Goal: Transaction & Acquisition: Purchase product/service

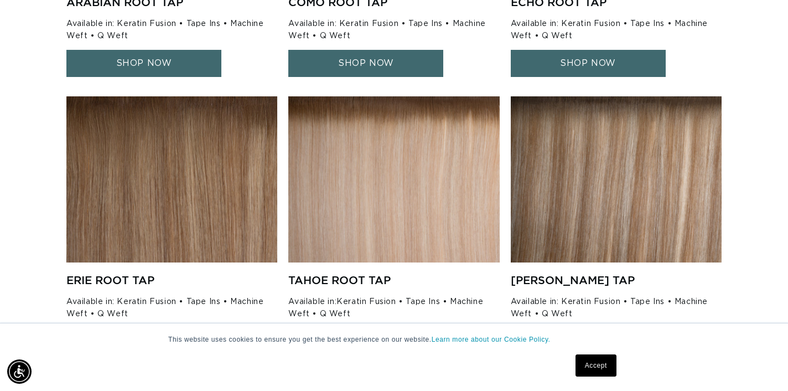
scroll to position [0, 709]
click at [387, 184] on img at bounding box center [393, 179] width 211 height 166
click at [387, 179] on img at bounding box center [393, 179] width 211 height 166
click at [368, 254] on img at bounding box center [393, 179] width 211 height 166
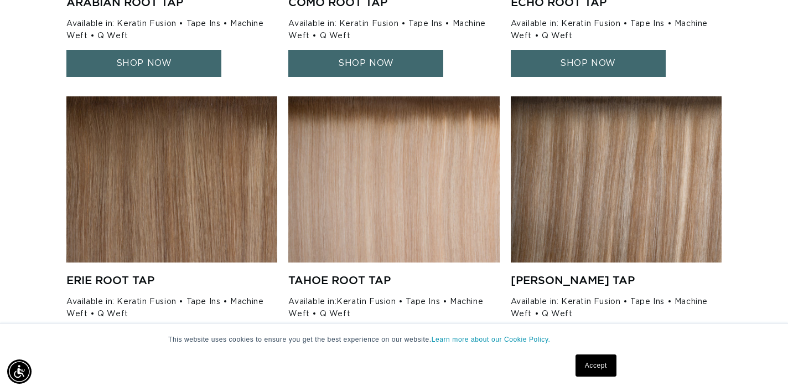
click at [361, 254] on img at bounding box center [393, 179] width 211 height 166
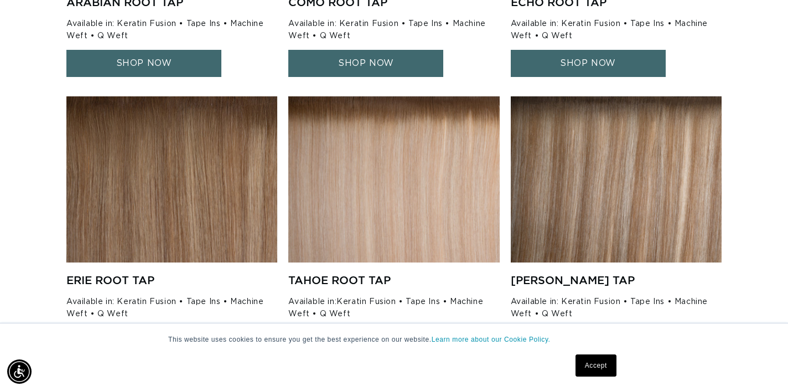
scroll to position [0, 709]
click at [354, 275] on h4 "Tahoe Root Tap" at bounding box center [389, 279] width 202 height 15
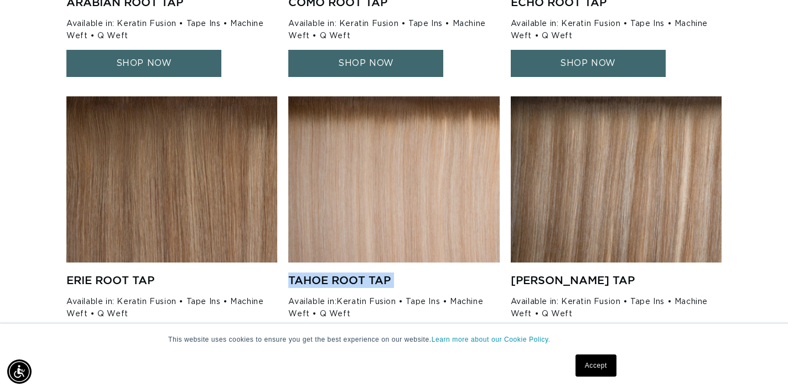
click at [395, 215] on img at bounding box center [393, 179] width 211 height 166
click at [395, 214] on img at bounding box center [393, 179] width 211 height 166
drag, startPoint x: 395, startPoint y: 212, endPoint x: 383, endPoint y: 213, distance: 12.2
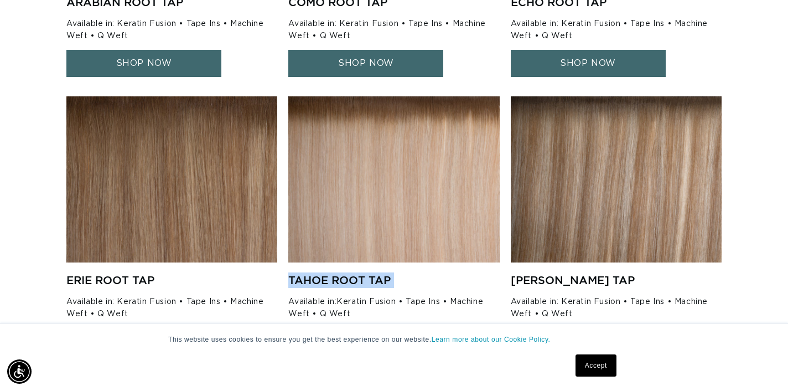
click at [394, 212] on img at bounding box center [393, 179] width 211 height 166
click at [377, 213] on img at bounding box center [393, 179] width 211 height 166
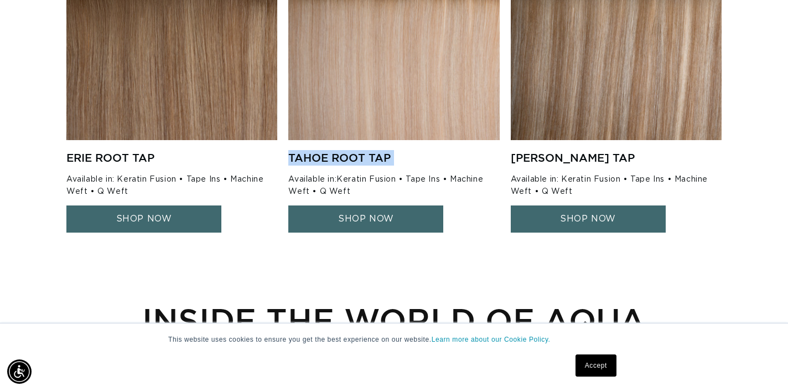
scroll to position [1282, 0]
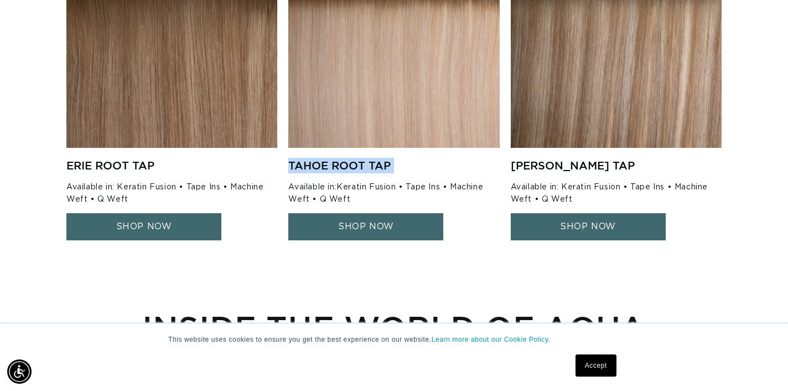
click at [368, 222] on link "SHOP NOW" at bounding box center [365, 226] width 155 height 27
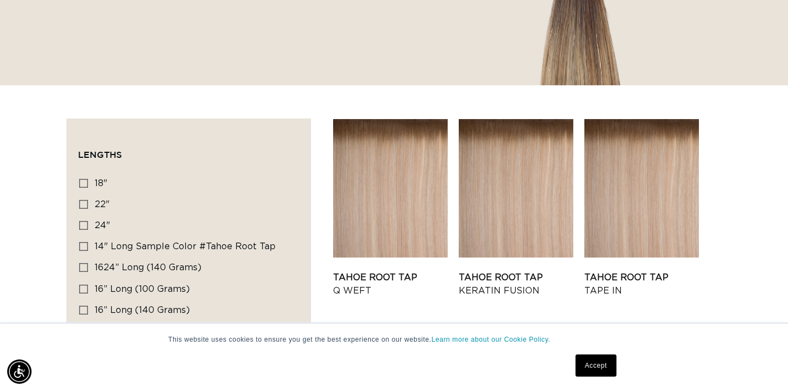
scroll to position [0, 1418]
click at [413, 270] on link "Tahoe Root Tap Q Weft" at bounding box center [390, 283] width 114 height 27
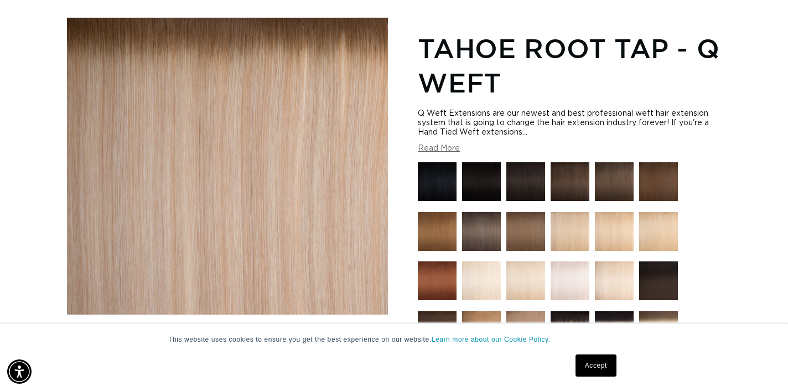
click at [436, 150] on button "Read More" at bounding box center [439, 148] width 42 height 9
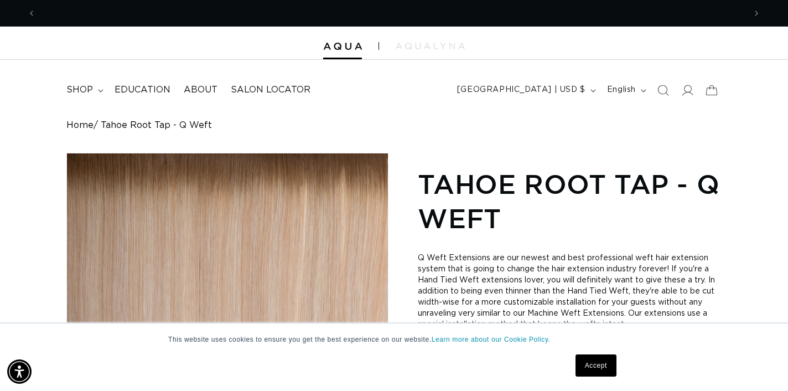
scroll to position [0, 709]
click at [100, 86] on summary "shop" at bounding box center [84, 89] width 48 height 25
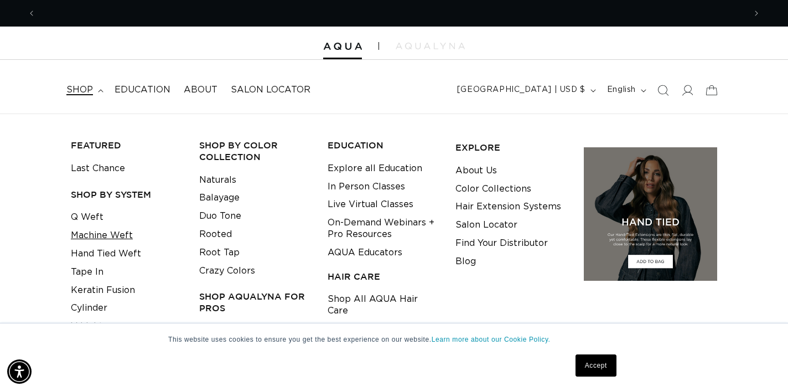
scroll to position [0, 1418]
click at [122, 247] on link "Hand Tied Weft" at bounding box center [106, 253] width 70 height 18
click at [106, 232] on link "Machine Weft" at bounding box center [102, 235] width 62 height 18
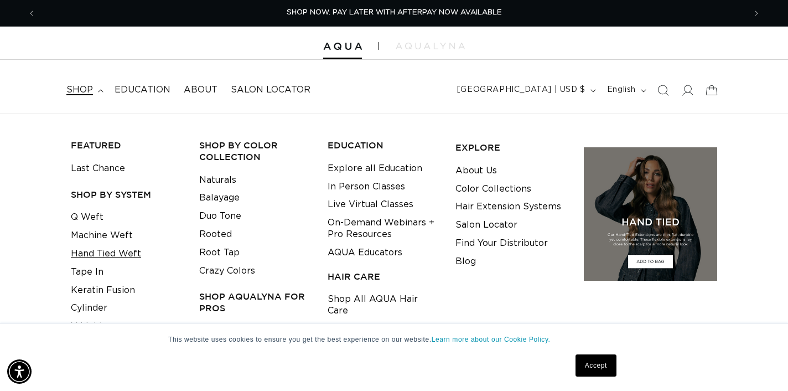
click at [124, 252] on link "Hand Tied Weft" at bounding box center [106, 253] width 70 height 18
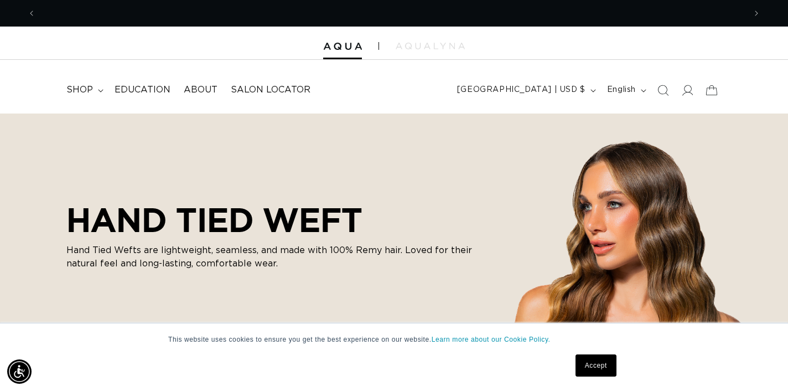
scroll to position [0, 1418]
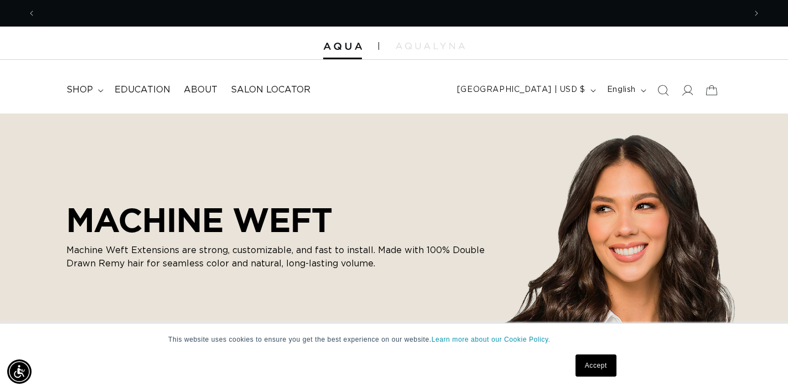
scroll to position [0, 1418]
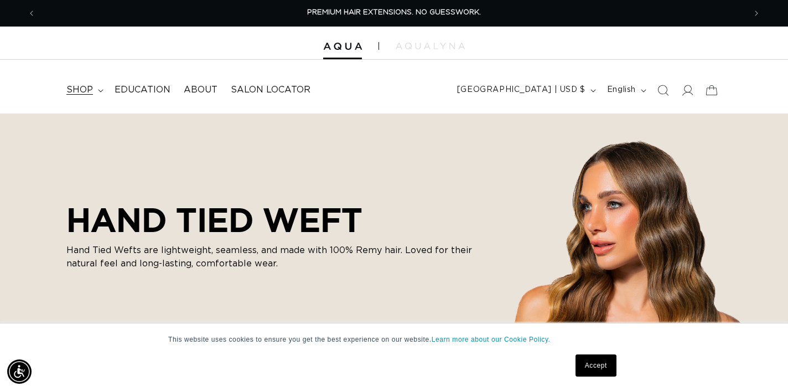
click at [95, 86] on summary "shop" at bounding box center [84, 89] width 48 height 25
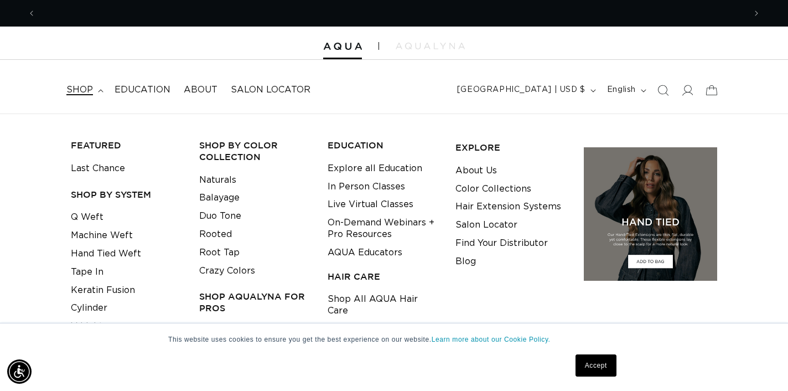
scroll to position [0, 709]
